Goal: Task Accomplishment & Management: Complete application form

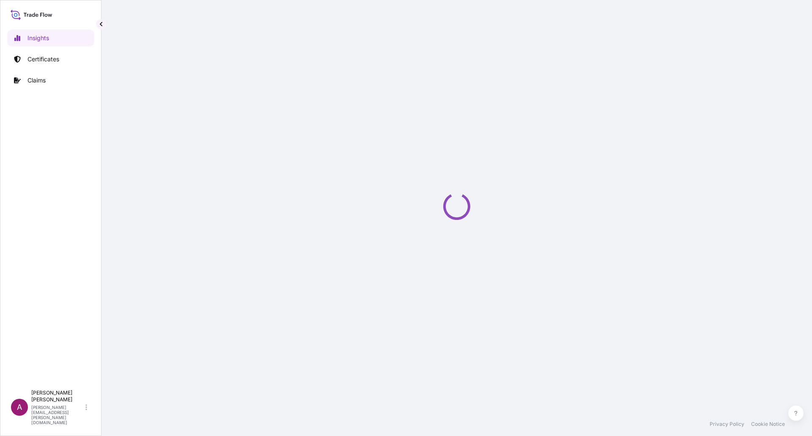
select select "2025"
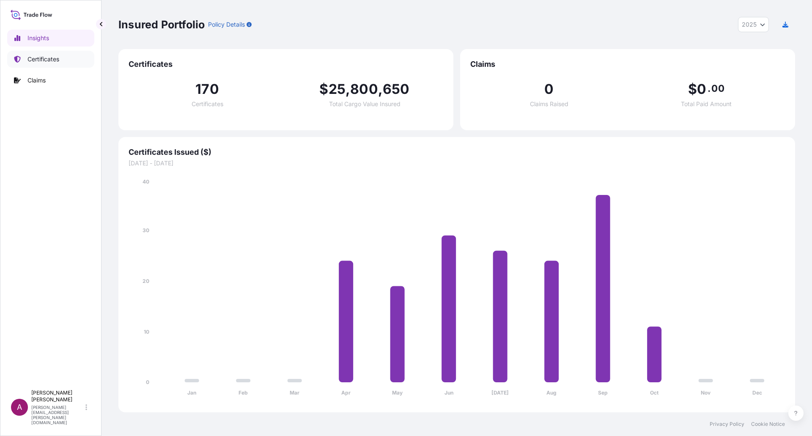
click at [47, 62] on p "Certificates" at bounding box center [43, 59] width 32 height 8
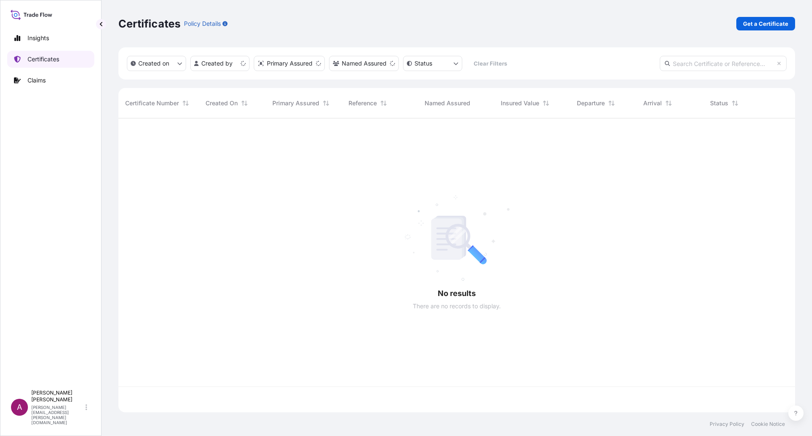
scroll to position [292, 670]
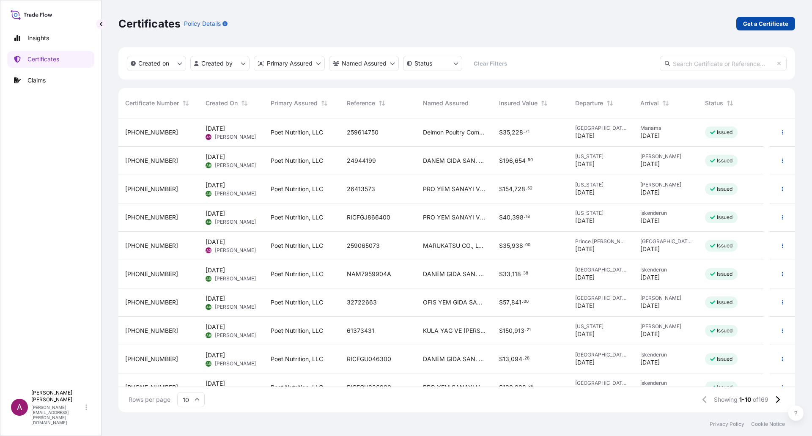
click at [762, 23] on p "Get a Certificate" at bounding box center [765, 23] width 45 height 8
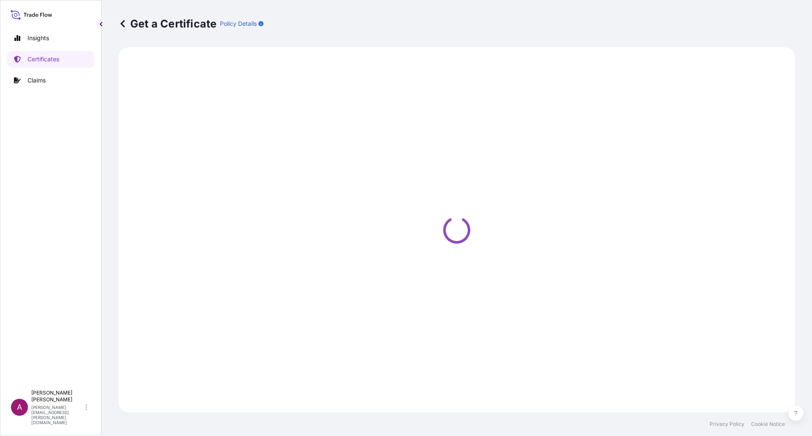
select select "Ocean Vessel"
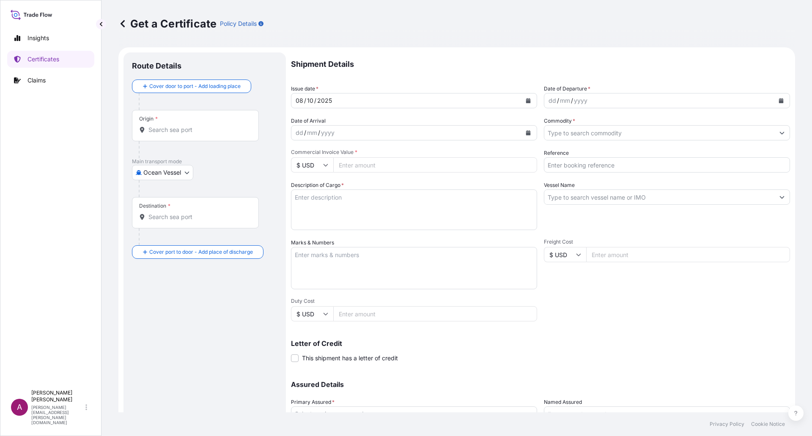
click at [170, 130] on input "Origin *" at bounding box center [198, 130] width 100 height 8
paste input "[GEOGRAPHIC_DATA], [GEOGRAPHIC_DATA], [GEOGRAPHIC_DATA]"
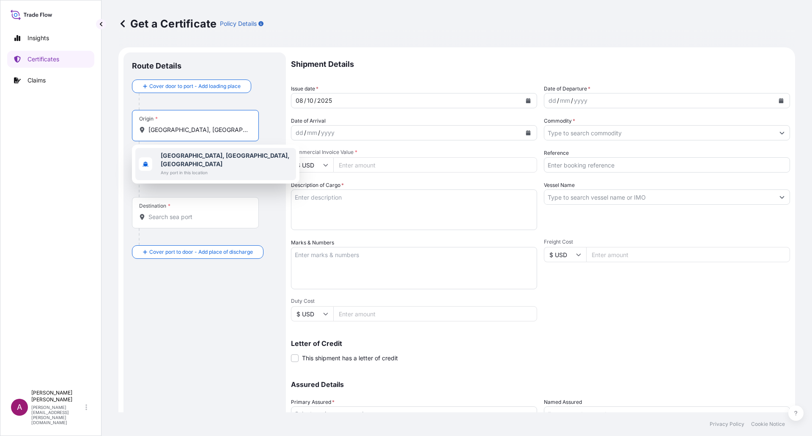
click at [199, 158] on b "[GEOGRAPHIC_DATA], [GEOGRAPHIC_DATA], [GEOGRAPHIC_DATA]" at bounding box center [225, 160] width 129 height 16
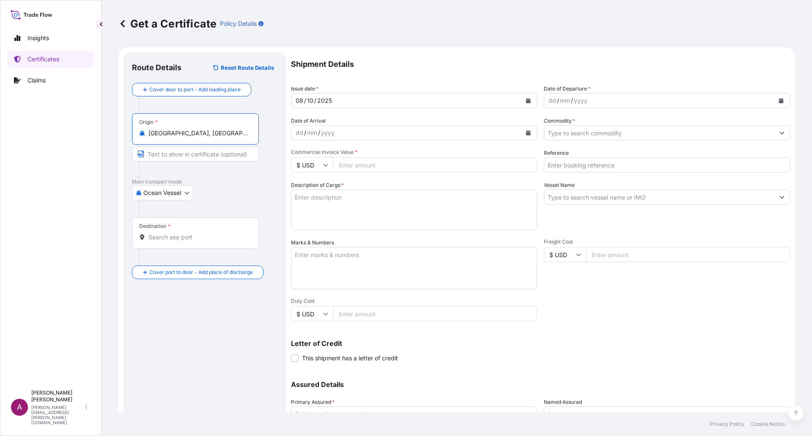
type input "[GEOGRAPHIC_DATA], [GEOGRAPHIC_DATA], [GEOGRAPHIC_DATA]"
click at [172, 238] on input "Destination *" at bounding box center [198, 237] width 100 height 8
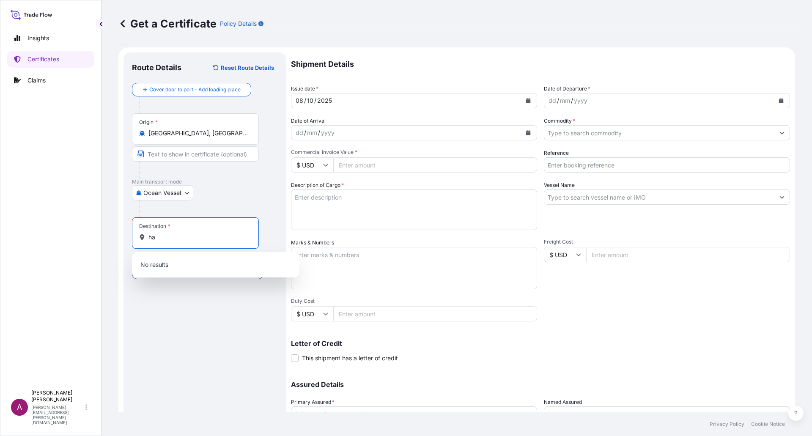
type input "h"
click at [189, 237] on input "HAMAD SEAPORT" at bounding box center [198, 237] width 100 height 8
type input "HAMAD, [GEOGRAPHIC_DATA]"
drag, startPoint x: 205, startPoint y: 240, endPoint x: 93, endPoint y: 234, distance: 111.3
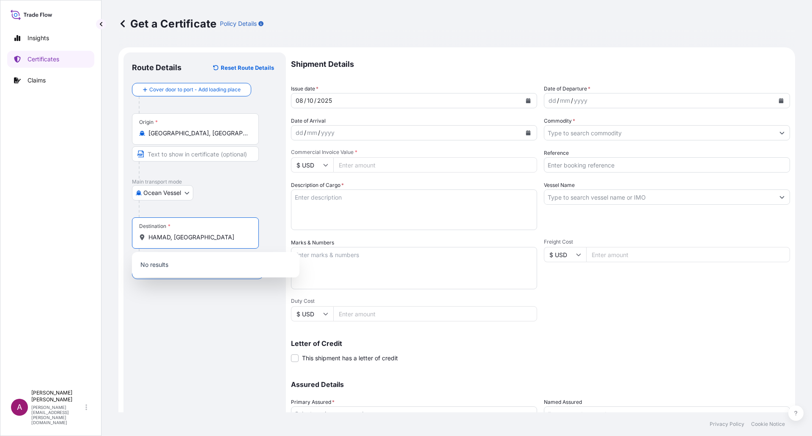
click at [93, 234] on div "Insights Certificates Claims A [PERSON_NAME] [PERSON_NAME][EMAIL_ADDRESS][PERSO…" at bounding box center [406, 218] width 812 height 436
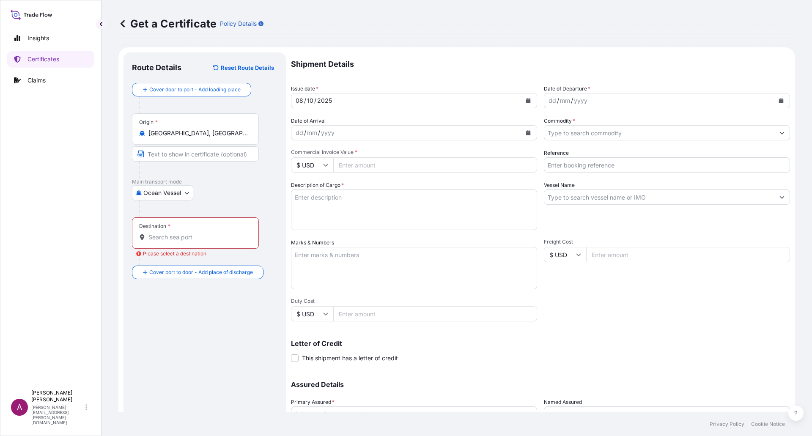
click at [169, 243] on div "Destination *" at bounding box center [195, 232] width 127 height 31
click at [169, 241] on input "Destination * Please select a destination" at bounding box center [198, 237] width 100 height 8
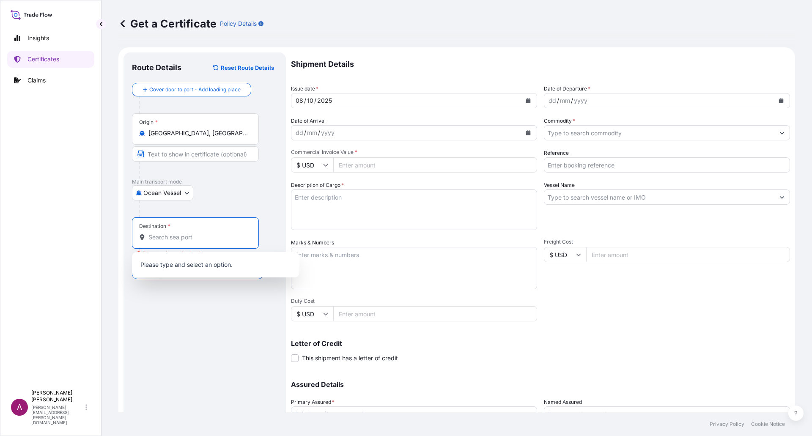
paste input "HAMAD, [GEOGRAPHIC_DATA]"
click at [180, 236] on input "HAMAD, [GEOGRAPHIC_DATA]" at bounding box center [198, 237] width 100 height 8
click at [206, 240] on input "HAMAD, [GEOGRAPHIC_DATA]" at bounding box center [198, 237] width 100 height 8
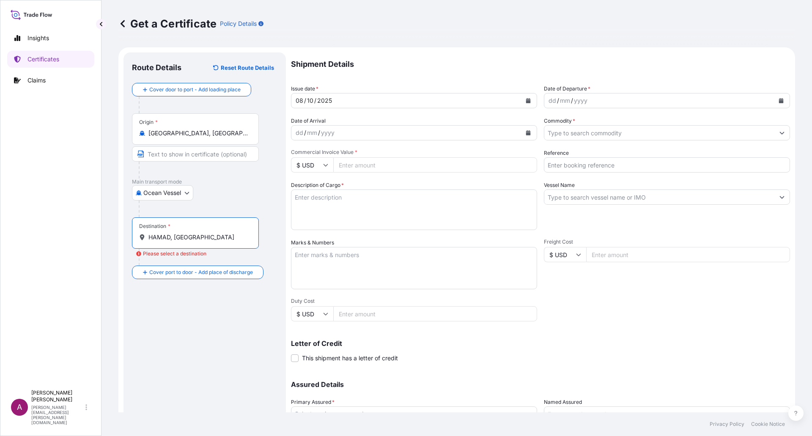
click at [193, 236] on input "HAMAD, [GEOGRAPHIC_DATA]" at bounding box center [198, 237] width 100 height 8
click at [181, 236] on input "HAMAD, [GEOGRAPHIC_DATA]" at bounding box center [198, 237] width 100 height 8
click at [221, 243] on div "Destination * HAMAD, [GEOGRAPHIC_DATA]" at bounding box center [195, 232] width 127 height 31
click at [221, 241] on input "HAMAD, [GEOGRAPHIC_DATA]" at bounding box center [198, 237] width 100 height 8
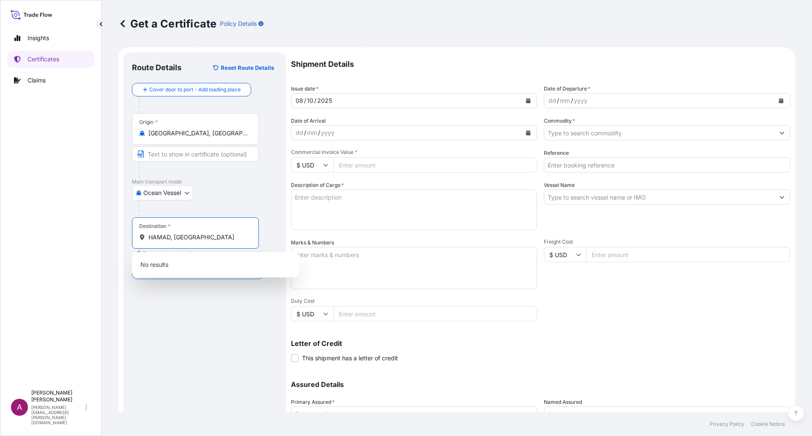
click at [208, 237] on input "HAMAD, [GEOGRAPHIC_DATA]" at bounding box center [198, 237] width 100 height 8
click at [169, 267] on p "No results" at bounding box center [215, 264] width 161 height 19
click at [202, 237] on input "HAMAD, [GEOGRAPHIC_DATA]" at bounding box center [198, 237] width 100 height 8
click at [169, 237] on input "HAMAD, [GEOGRAPHIC_DATA]" at bounding box center [198, 237] width 100 height 8
click at [208, 238] on input "HAMAD, [GEOGRAPHIC_DATA]" at bounding box center [198, 237] width 100 height 8
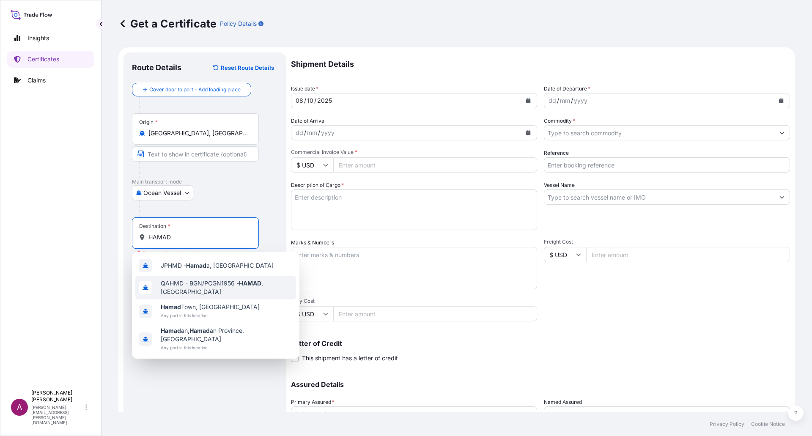
click at [253, 290] on div "QAHMD - BGN/PCGN1956 - HAMAD , [GEOGRAPHIC_DATA]" at bounding box center [215, 288] width 161 height 24
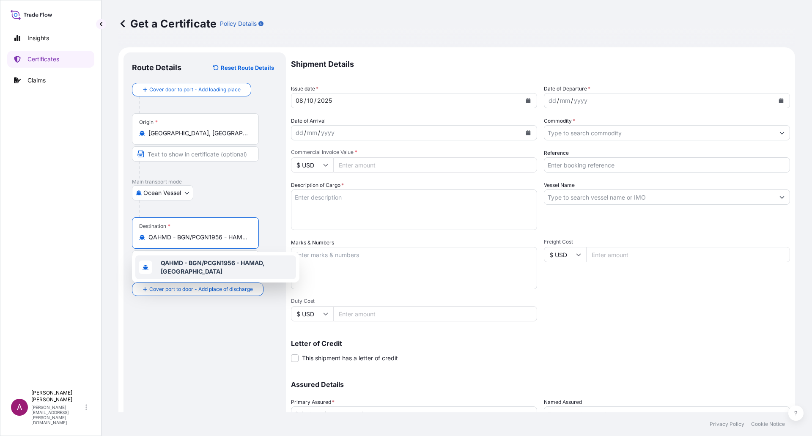
paste input "HAMAD SEAPORT, [GEOGRAPHIC_DATA]"
type input "QAHMD - BGN/PCGN1956 - HAMAD, [GEOGRAPHIC_DATA]"
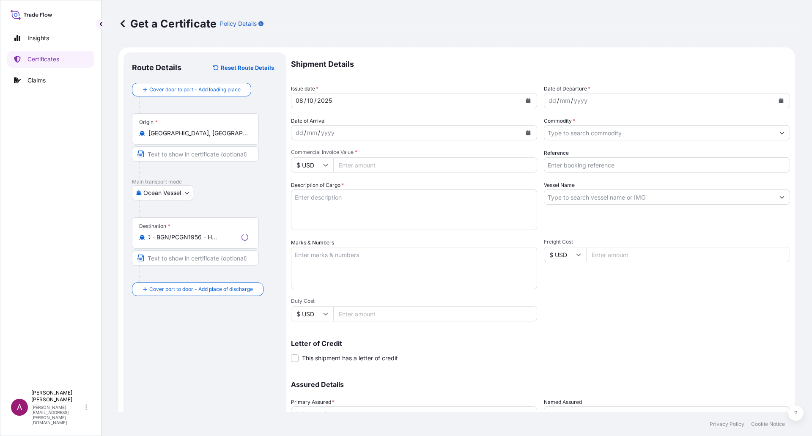
click at [200, 362] on div "Route Details Reset Route Details Cover door to port - Add loading place Place …" at bounding box center [204, 266] width 145 height 410
click at [167, 261] on input "Text to appear on certificate" at bounding box center [195, 257] width 127 height 15
paste input "HAMAD SEAPORT, [GEOGRAPHIC_DATA]"
type input "HAMAD SEAPORT, [GEOGRAPHIC_DATA]"
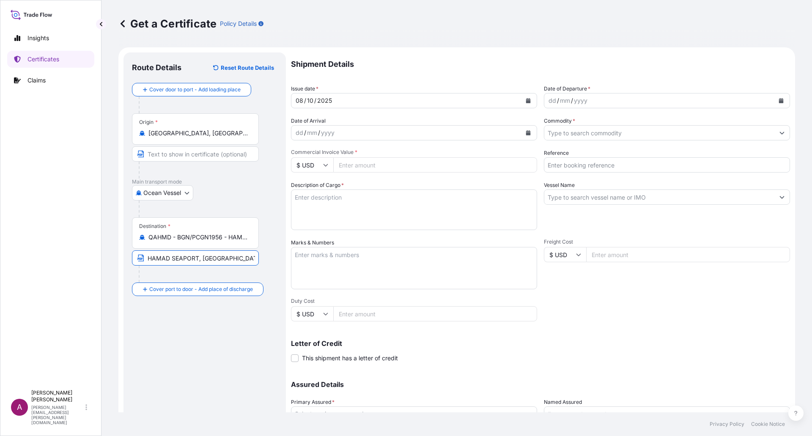
click at [177, 240] on input "QAHMD - BGN/PCGN1956 - HAMAD, [GEOGRAPHIC_DATA]" at bounding box center [198, 237] width 100 height 8
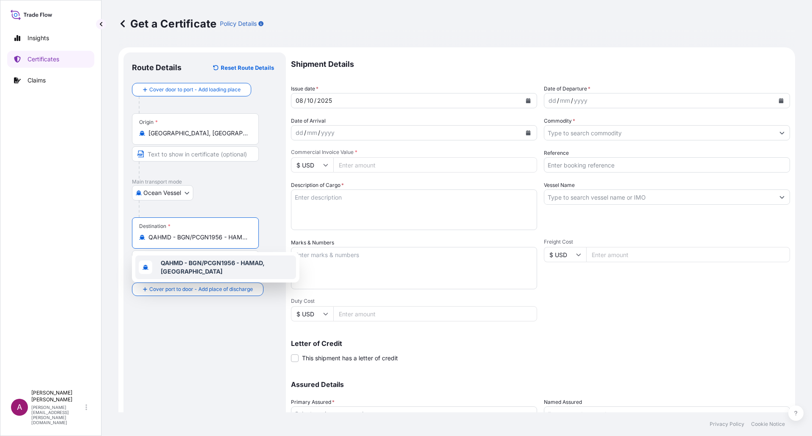
click at [200, 265] on b "QAHMD - BGN/PCGN1956 - HAMAD, [GEOGRAPHIC_DATA]" at bounding box center [213, 267] width 104 height 16
click at [547, 100] on div "dd" at bounding box center [551, 101] width 9 height 10
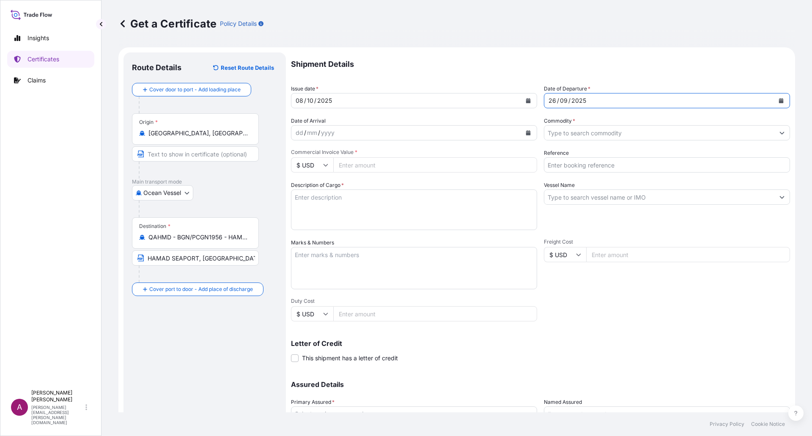
click at [779, 98] on icon "Calendar" at bounding box center [781, 100] width 5 height 5
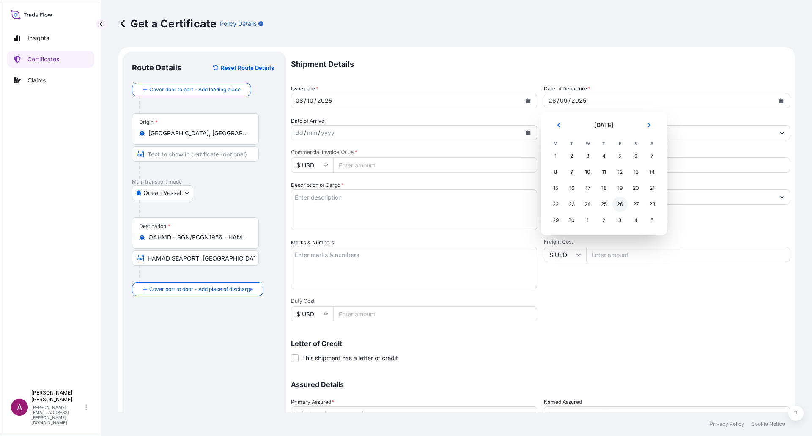
click at [622, 204] on div "26" at bounding box center [619, 204] width 15 height 15
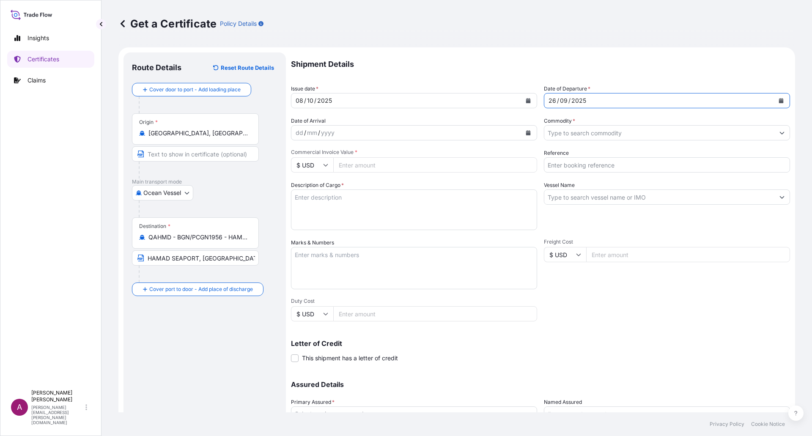
click at [528, 133] on button "Calendar" at bounding box center [528, 133] width 14 height 14
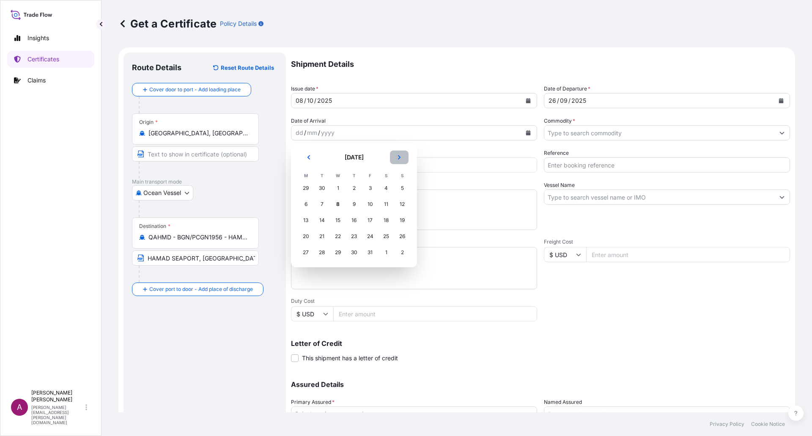
click at [400, 157] on icon "Next" at bounding box center [399, 157] width 3 height 4
click at [340, 222] on div "12" at bounding box center [337, 220] width 15 height 15
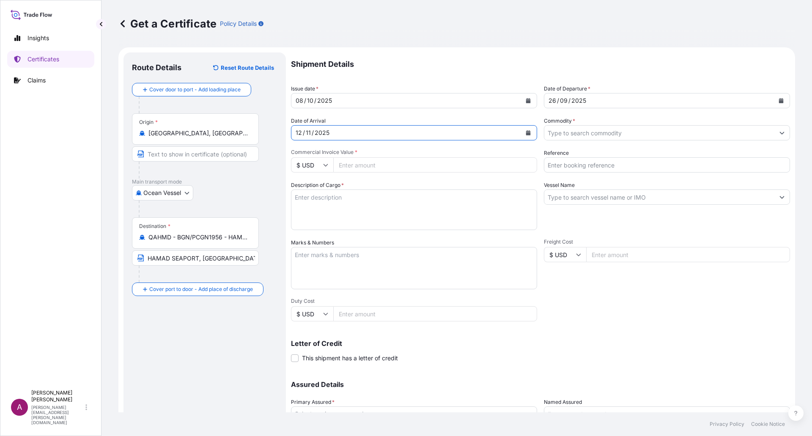
scroll to position [42, 0]
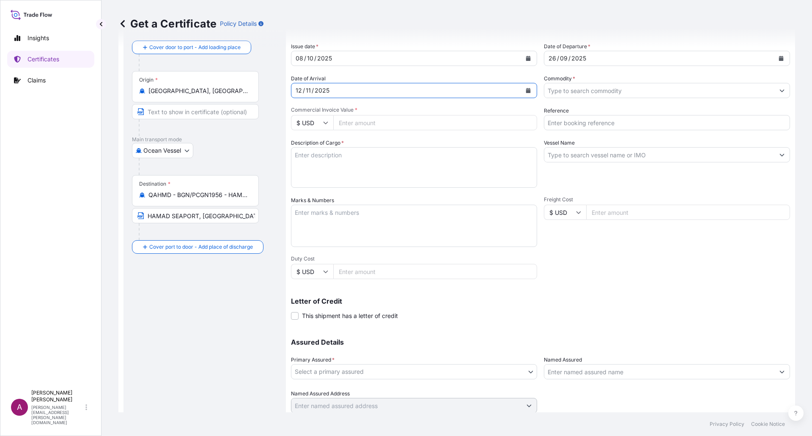
click at [582, 92] on input "Commodity *" at bounding box center [659, 90] width 230 height 15
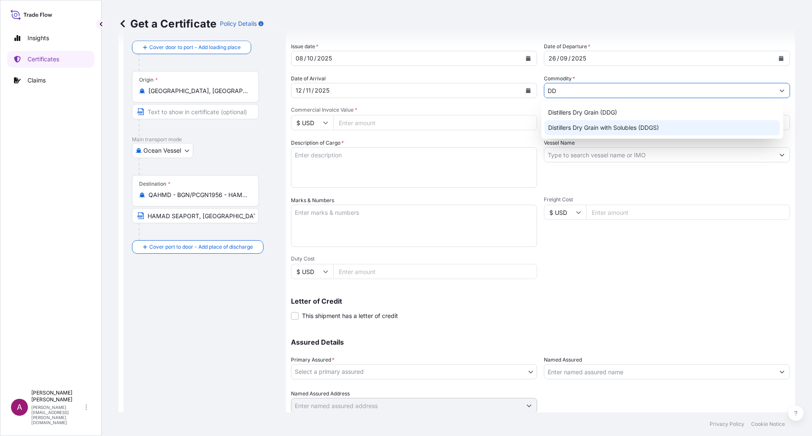
click at [601, 126] on div "Distillers Dry Grain with Solubles (DDGS)" at bounding box center [661, 127] width 235 height 15
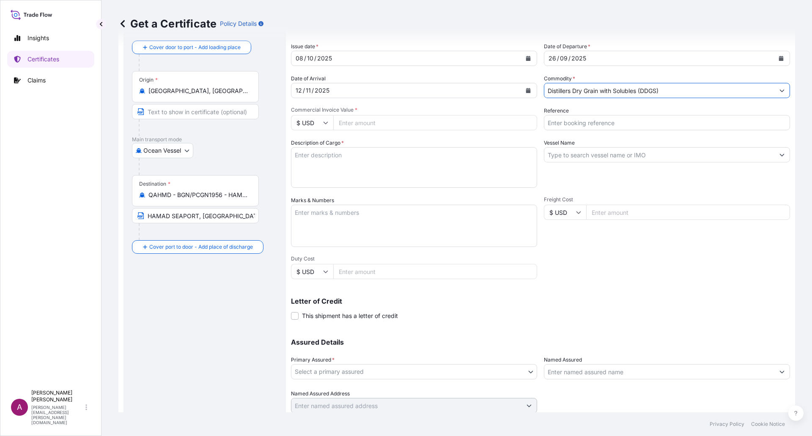
scroll to position [72, 0]
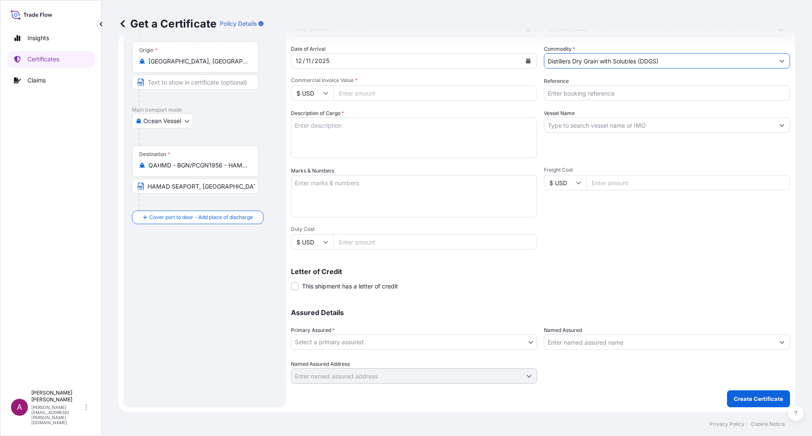
type input "Distillers Dry Grain with Solubles (DDGS)"
click at [356, 96] on input "Commercial Invoice Value *" at bounding box center [435, 92] width 204 height 15
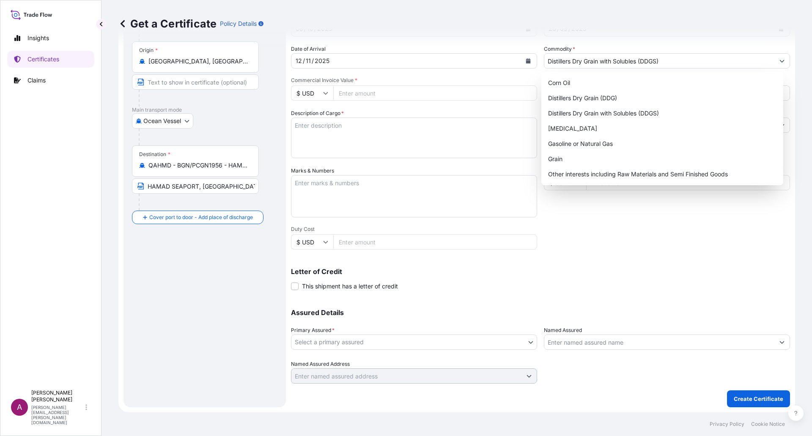
paste input "162279.91"
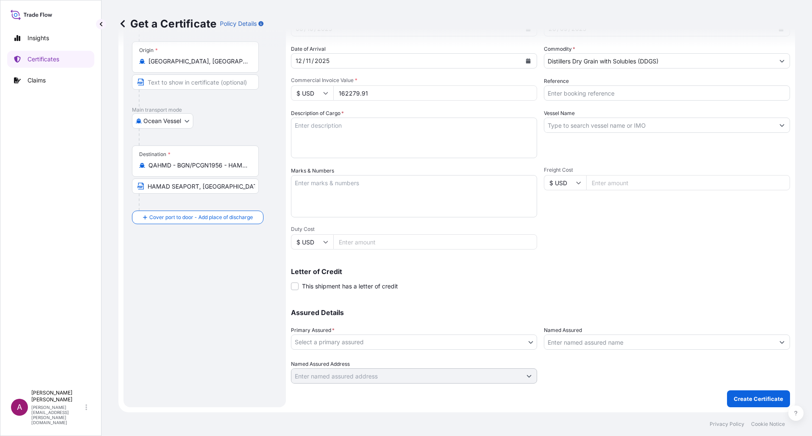
type input "162279.91"
click at [594, 94] on input "Reference" at bounding box center [667, 92] width 246 height 15
paste input "EBKG14215630"
type input "EBKG14215630"
click at [309, 130] on textarea "Description of Cargo *" at bounding box center [414, 138] width 246 height 41
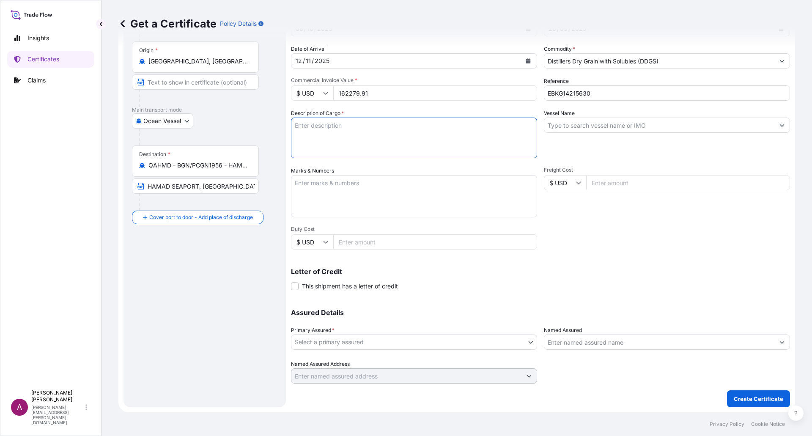
paste textarea "DAKOTA GOLD DISTILLERS DRIED GRAINS TOTAL WEIGHT (MTS): 516.815 FREIGHT PREPAID…"
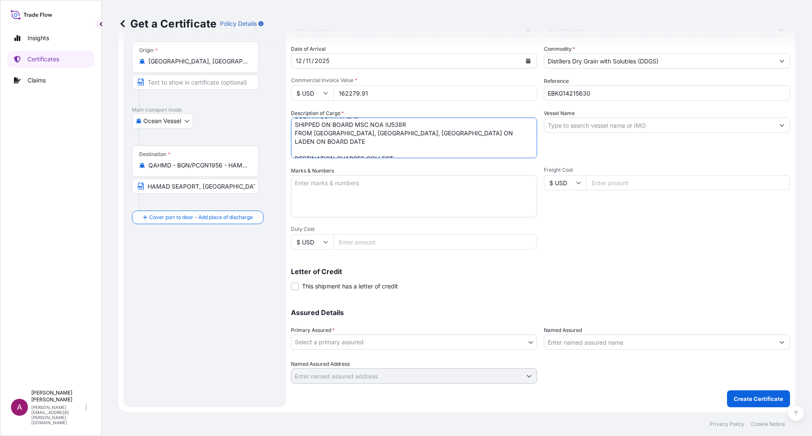
scroll to position [47, 0]
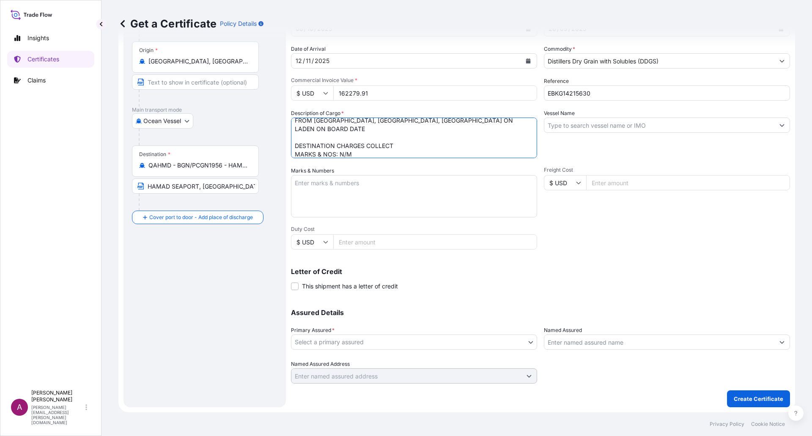
click at [299, 126] on textarea "DAKOTA GOLD DISTILLERS DRIED GRAINS TOTAL WEIGHT (MTS): 516.815 FREIGHT PREPAID…" at bounding box center [414, 138] width 246 height 41
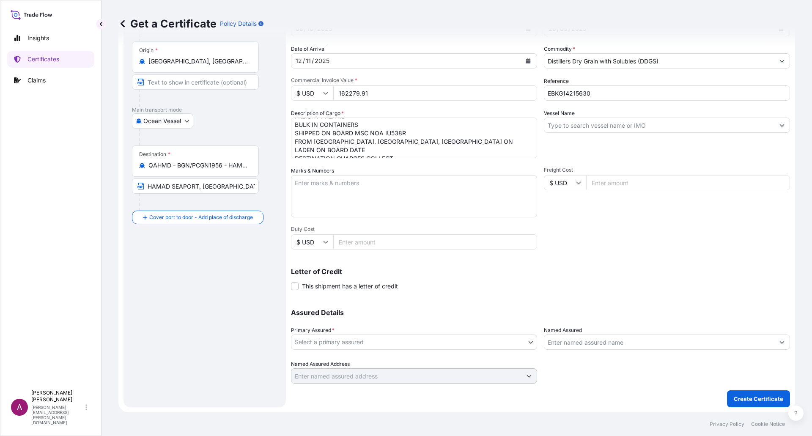
scroll to position [40, 0]
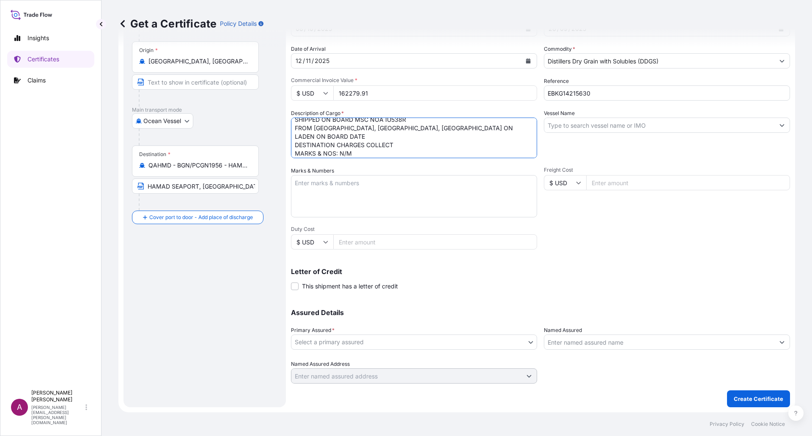
drag, startPoint x: 345, startPoint y: 137, endPoint x: 282, endPoint y: 137, distance: 63.8
click at [282, 137] on form "Route Details Reset Route Details Cover door to port - Add loading place Place …" at bounding box center [456, 193] width 676 height 437
click at [330, 134] on textarea "DAKOTA GOLD DISTILLERS DRIED GRAINS TOTAL WEIGHT (MTS): 516.815 FREIGHT PREPAID…" at bounding box center [414, 138] width 246 height 41
paste textarea "X20250917540066"
type textarea "DAKOTA GOLD DISTILLERS DRIED GRAINS TOTAL WEIGHT (MTS): 516.815 FREIGHT PREPAID…"
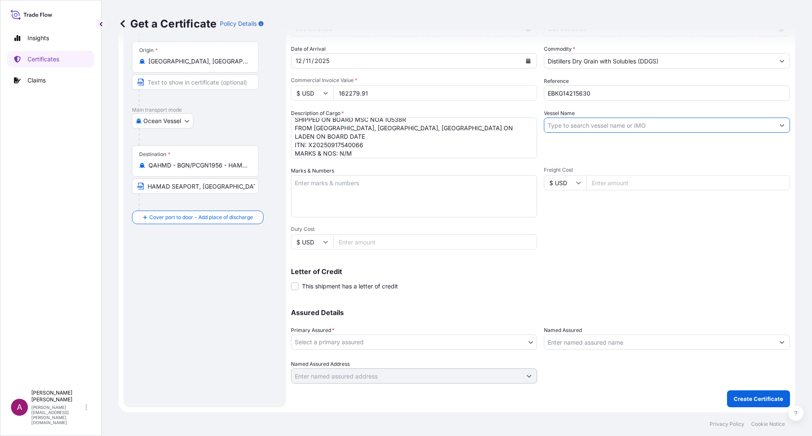
click at [579, 123] on input "Vessel Name" at bounding box center [659, 125] width 230 height 15
paste input "MSC NOA"
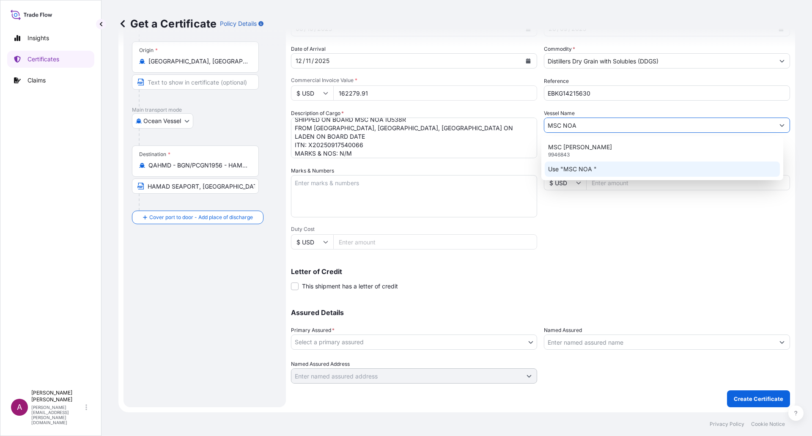
click at [577, 169] on p "Use "MSC NOA "" at bounding box center [572, 169] width 49 height 8
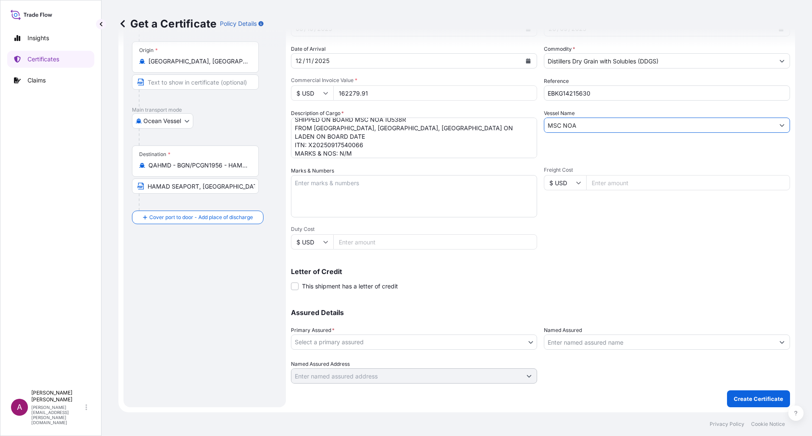
type input "MSC NOA"
click at [522, 339] on body "Insights Certificates Claims A [PERSON_NAME] [PERSON_NAME][EMAIL_ADDRESS][PERSO…" at bounding box center [406, 218] width 812 height 436
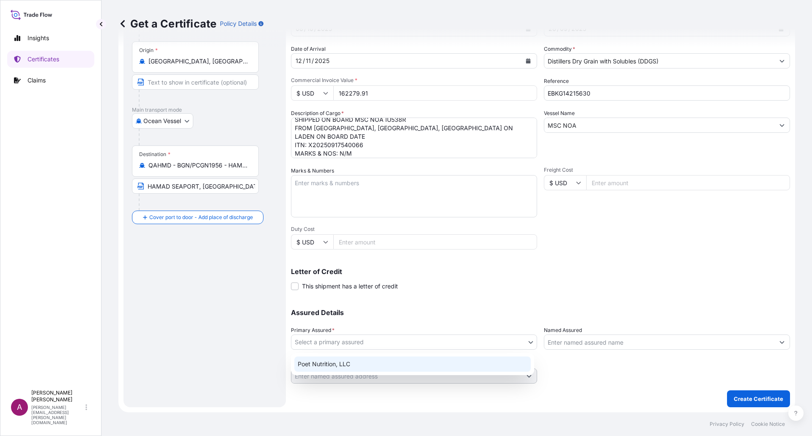
click at [361, 363] on div "Poet Nutrition, LLC" at bounding box center [412, 363] width 236 height 15
select select "31546"
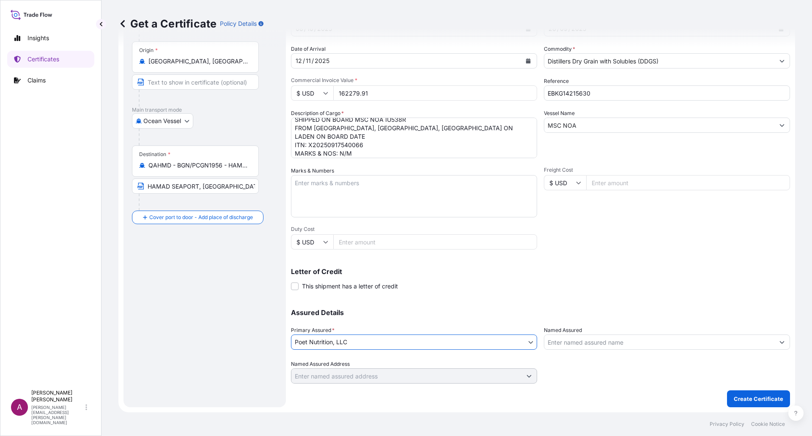
click at [615, 342] on input "Named Assured" at bounding box center [659, 341] width 230 height 15
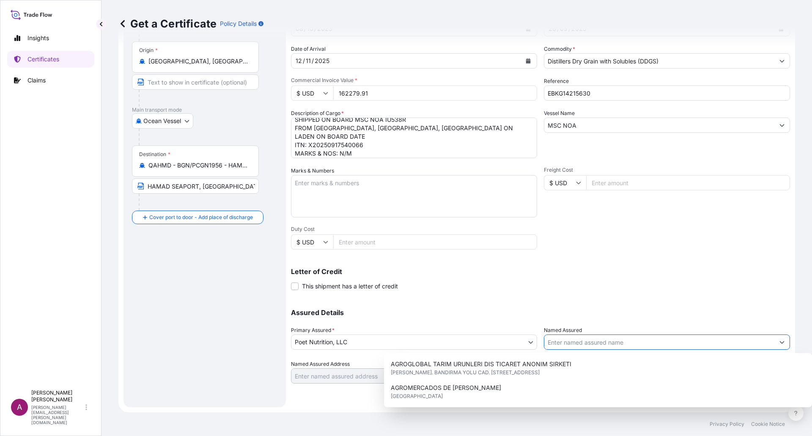
type input "B"
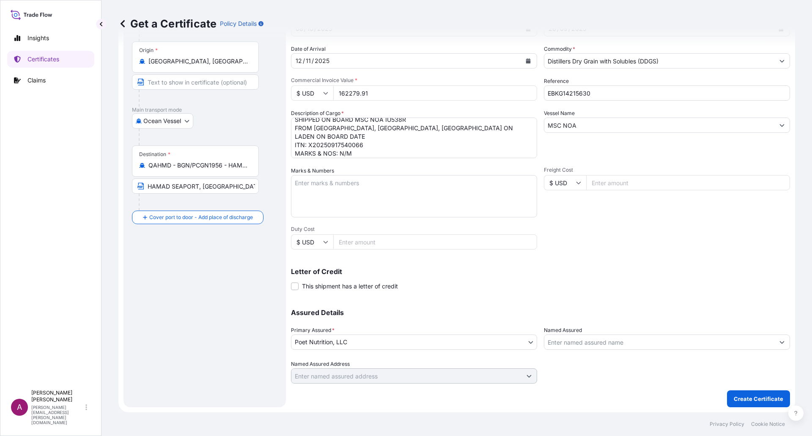
click at [631, 341] on input "Named Assured" at bounding box center [659, 341] width 230 height 15
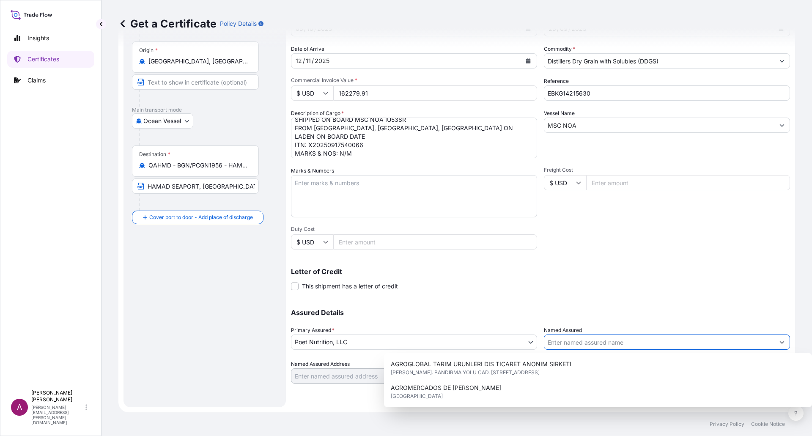
paste input "BALADNA FOOD INDUSTRIES W.L.L"
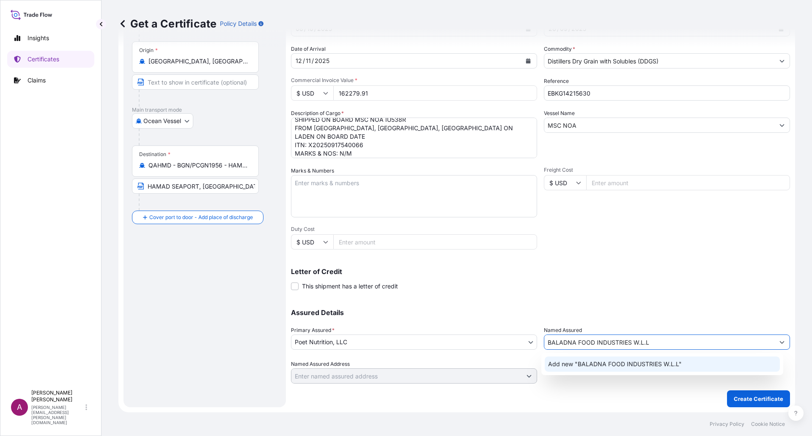
click at [639, 362] on span "Add new "BALADNA FOOD INDUSTRIES W.L.L"" at bounding box center [615, 364] width 134 height 8
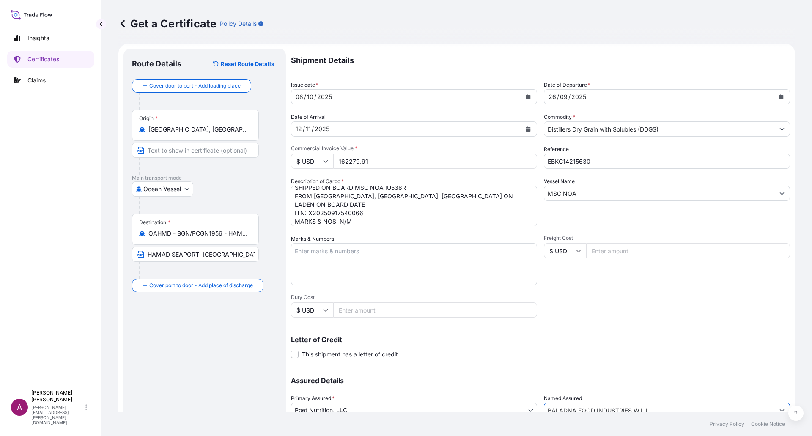
scroll to position [0, 0]
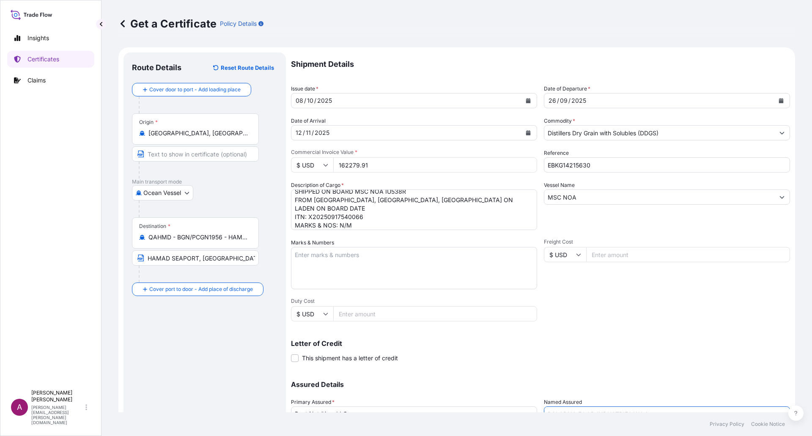
type input "BALADNA FOOD INDUSTRIES W.L.L"
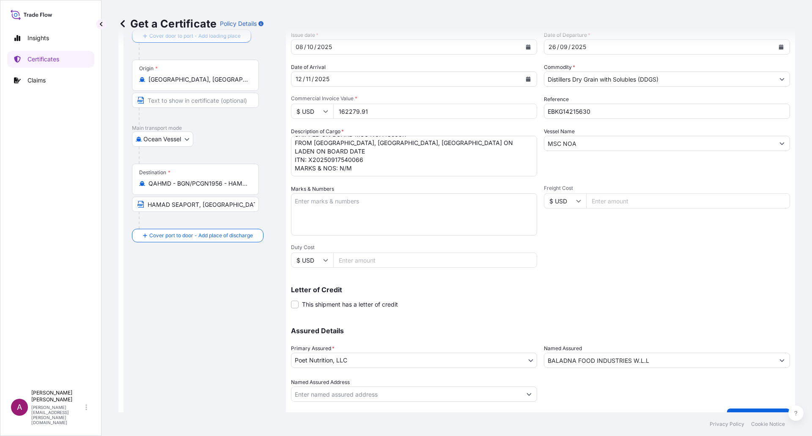
scroll to position [72, 0]
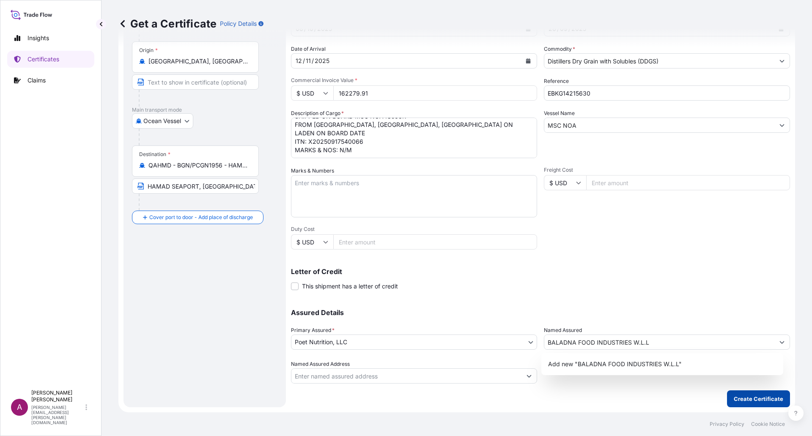
click at [765, 399] on p "Create Certificate" at bounding box center [757, 398] width 49 height 8
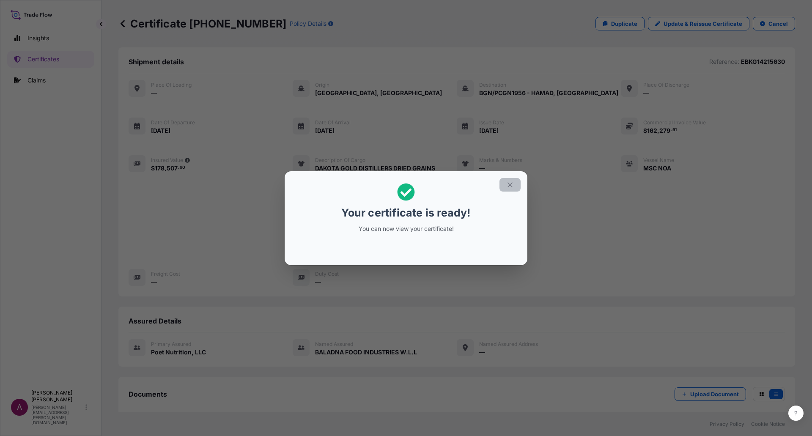
click at [506, 183] on icon "button" at bounding box center [510, 185] width 8 height 8
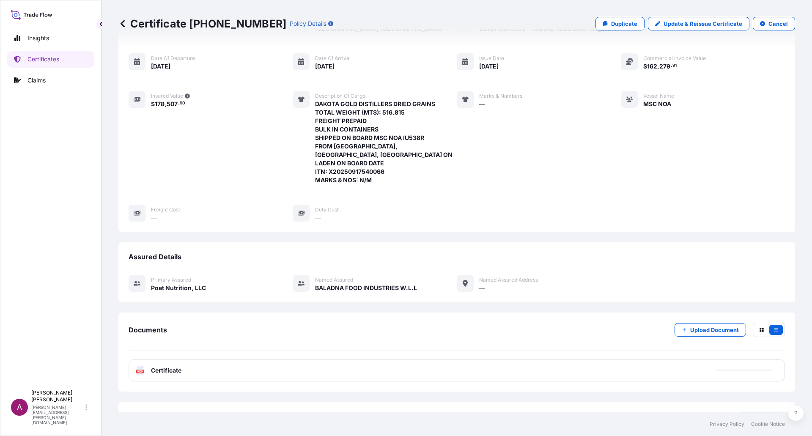
scroll to position [85, 0]
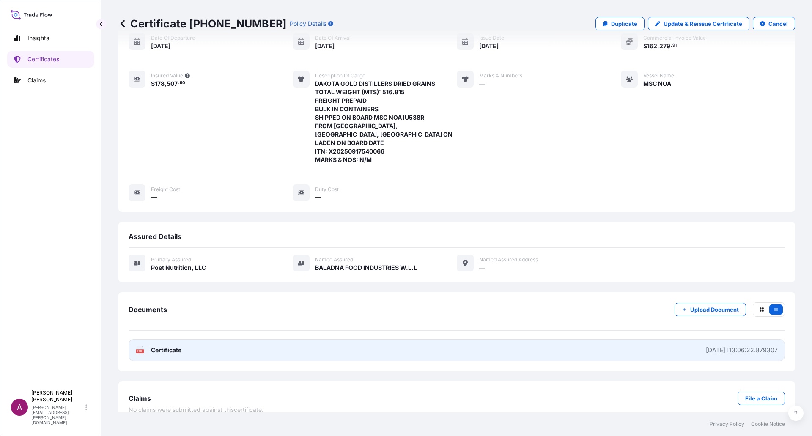
click at [179, 346] on span "Certificate" at bounding box center [166, 350] width 30 height 8
